Goal: Obtain resource: Obtain resource

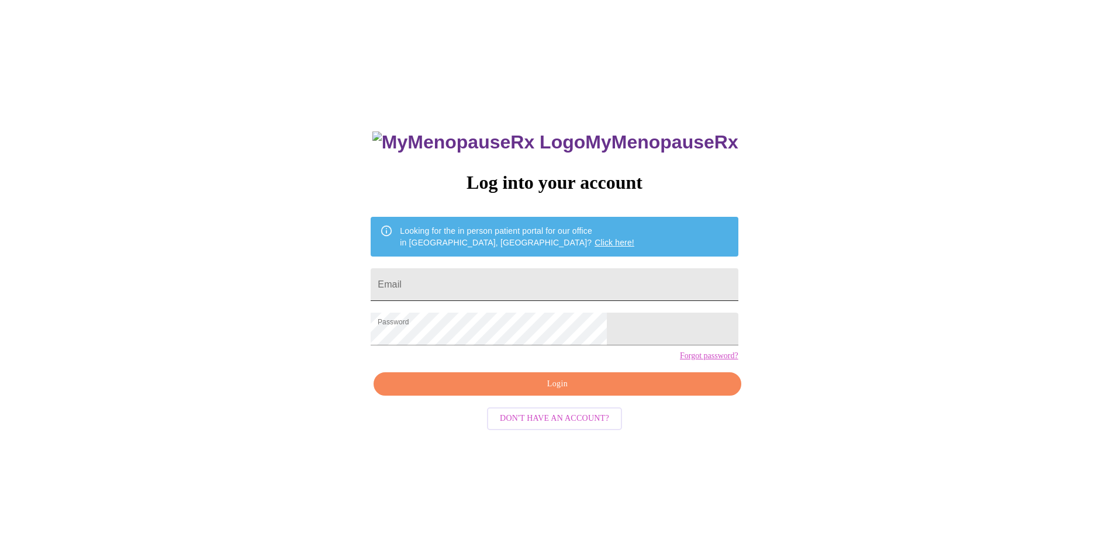
click at [472, 287] on input "Email" at bounding box center [554, 284] width 367 height 33
type input "[PERSON_NAME][EMAIL_ADDRESS][PERSON_NAME][DOMAIN_NAME]"
click at [530, 392] on span "Login" at bounding box center [557, 384] width 340 height 15
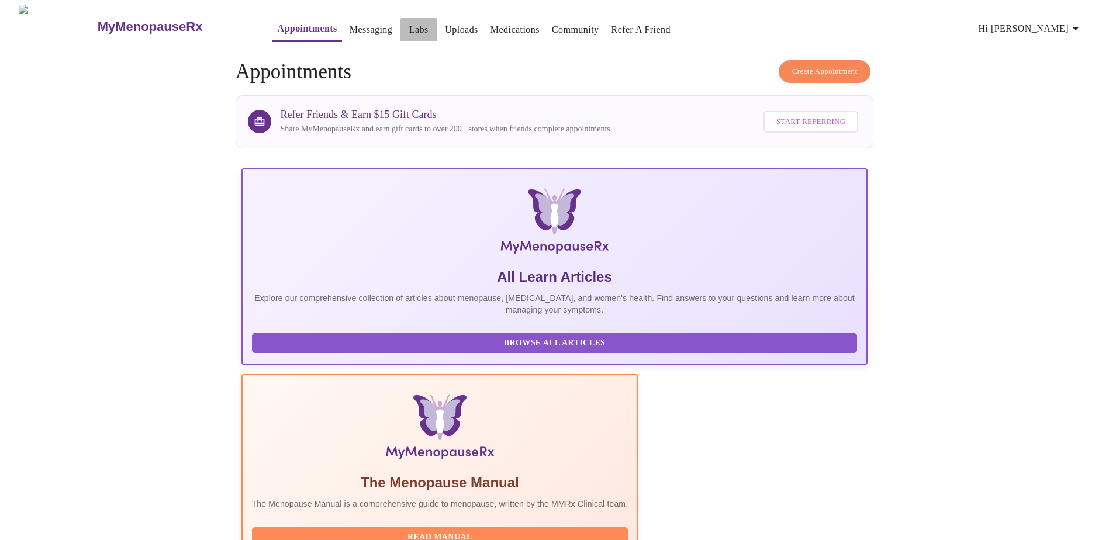
click at [409, 25] on link "Labs" at bounding box center [418, 30] width 19 height 16
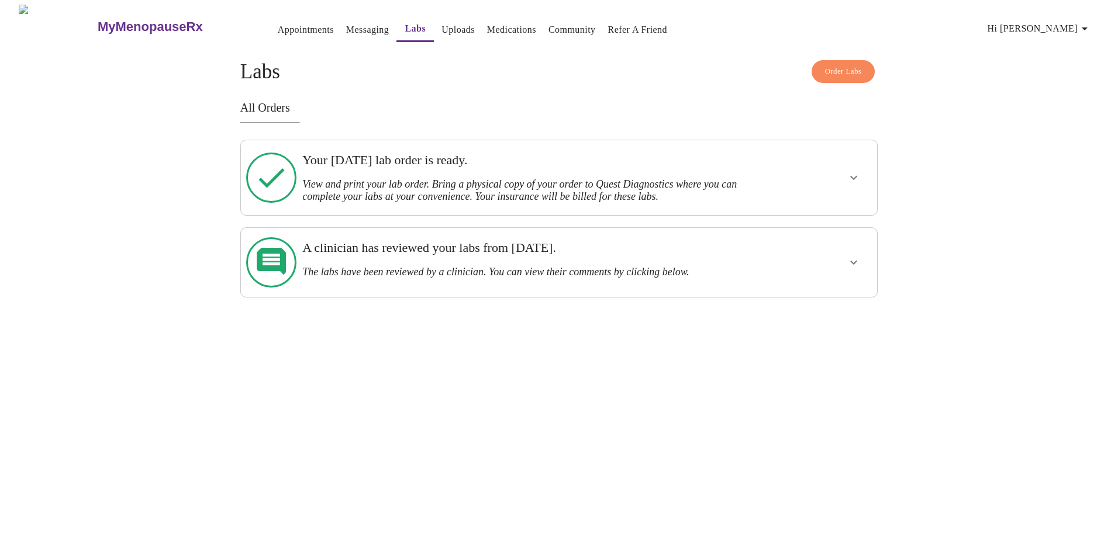
click at [411, 182] on h3 "View and print your lab order. Bring a physical copy of your order to Quest Dia…" at bounding box center [527, 190] width 451 height 25
click at [847, 171] on icon "show more" at bounding box center [854, 178] width 14 height 14
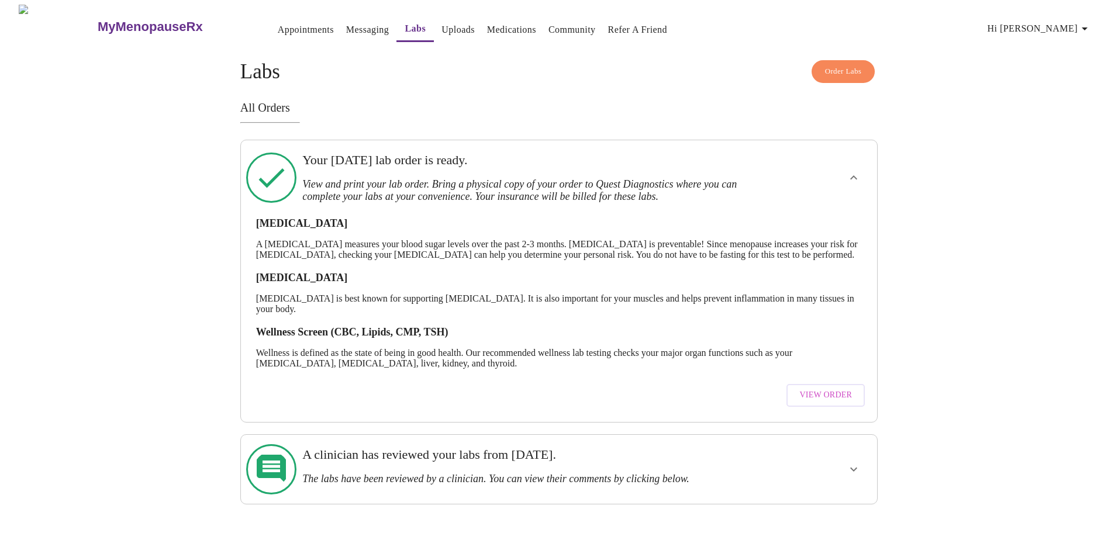
click at [832, 403] on span "View Order" at bounding box center [825, 395] width 53 height 15
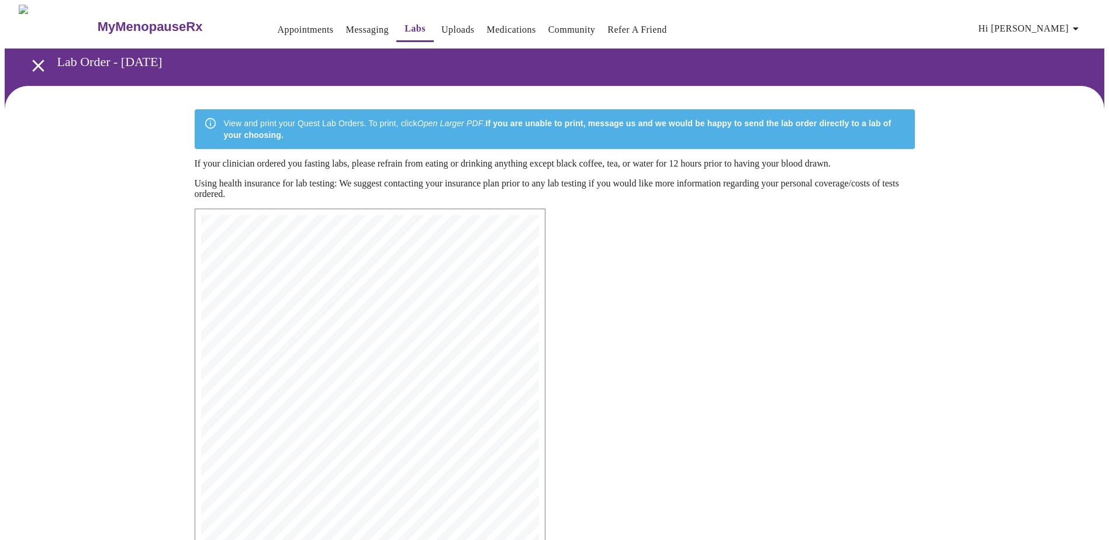
click at [270, 256] on span "[STREET_ADDRESS]" at bounding box center [266, 252] width 67 height 7
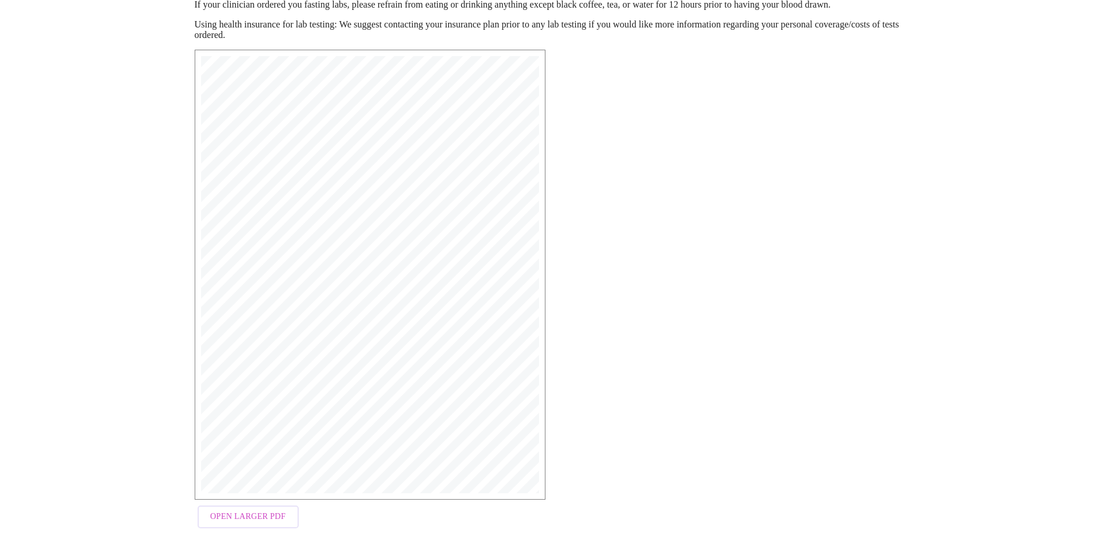
scroll to position [179, 0]
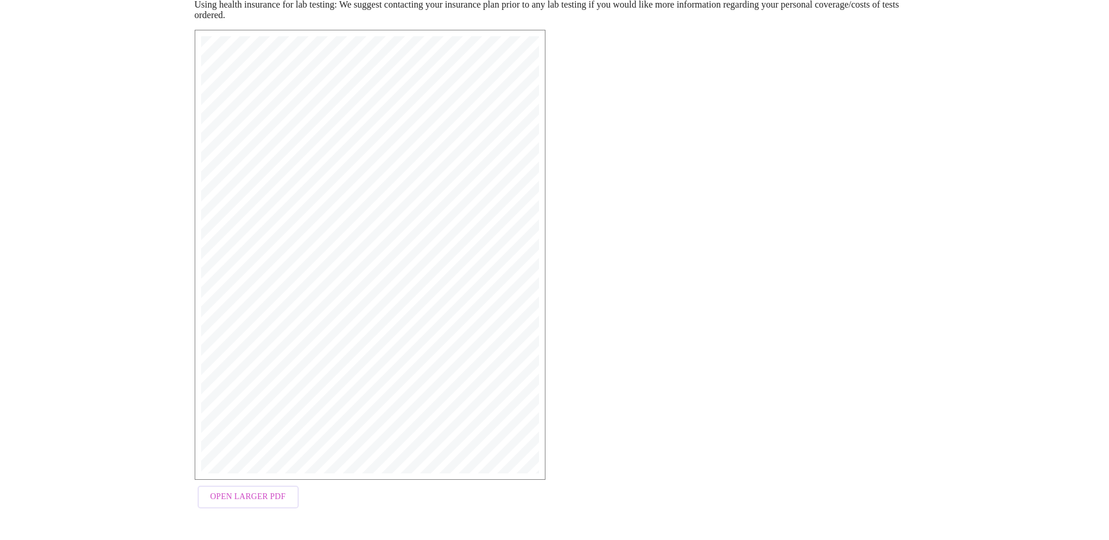
click at [254, 505] on span "Open Larger PDF" at bounding box center [247, 497] width 75 height 15
